Goal: Transaction & Acquisition: Purchase product/service

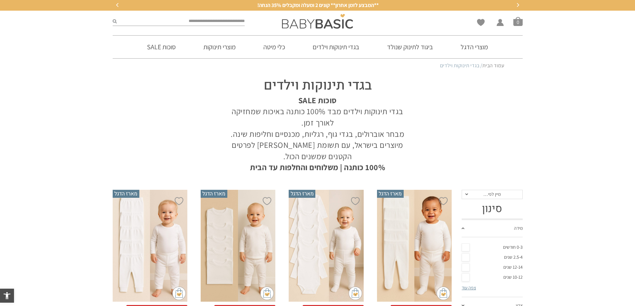
click at [469, 246] on link "0-3 חודשים" at bounding box center [492, 248] width 61 height 10
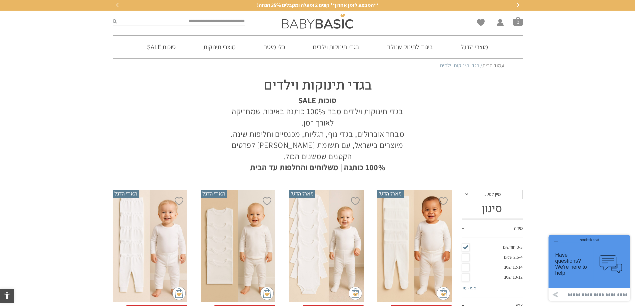
click at [494, 208] on h3 "סינון" at bounding box center [492, 209] width 61 height 13
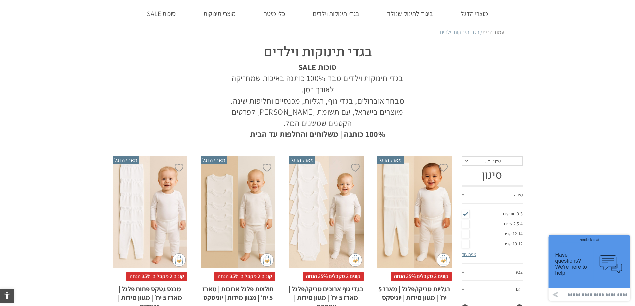
scroll to position [67, 0]
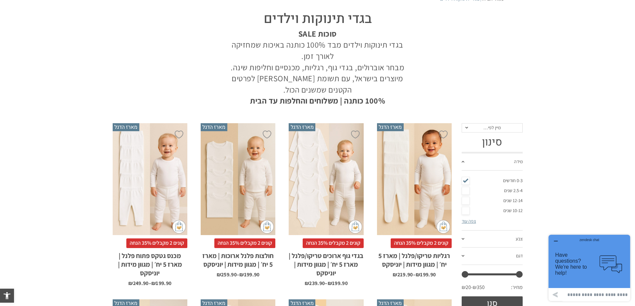
click at [429, 243] on span "קונים 2 מקבלים 35% הנחה" at bounding box center [421, 243] width 61 height 9
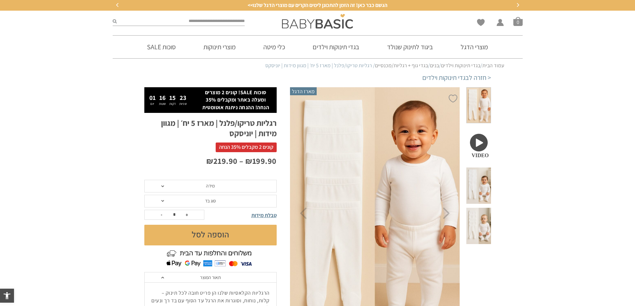
click at [166, 186] on span "מידה" at bounding box center [210, 186] width 132 height 13
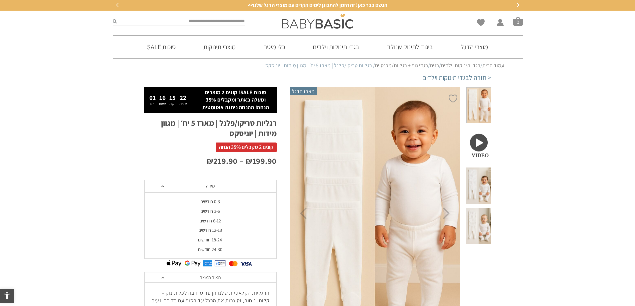
click at [207, 203] on div "0-3 חודשים" at bounding box center [210, 202] width 132 height 6
